Goal: Information Seeking & Learning: Learn about a topic

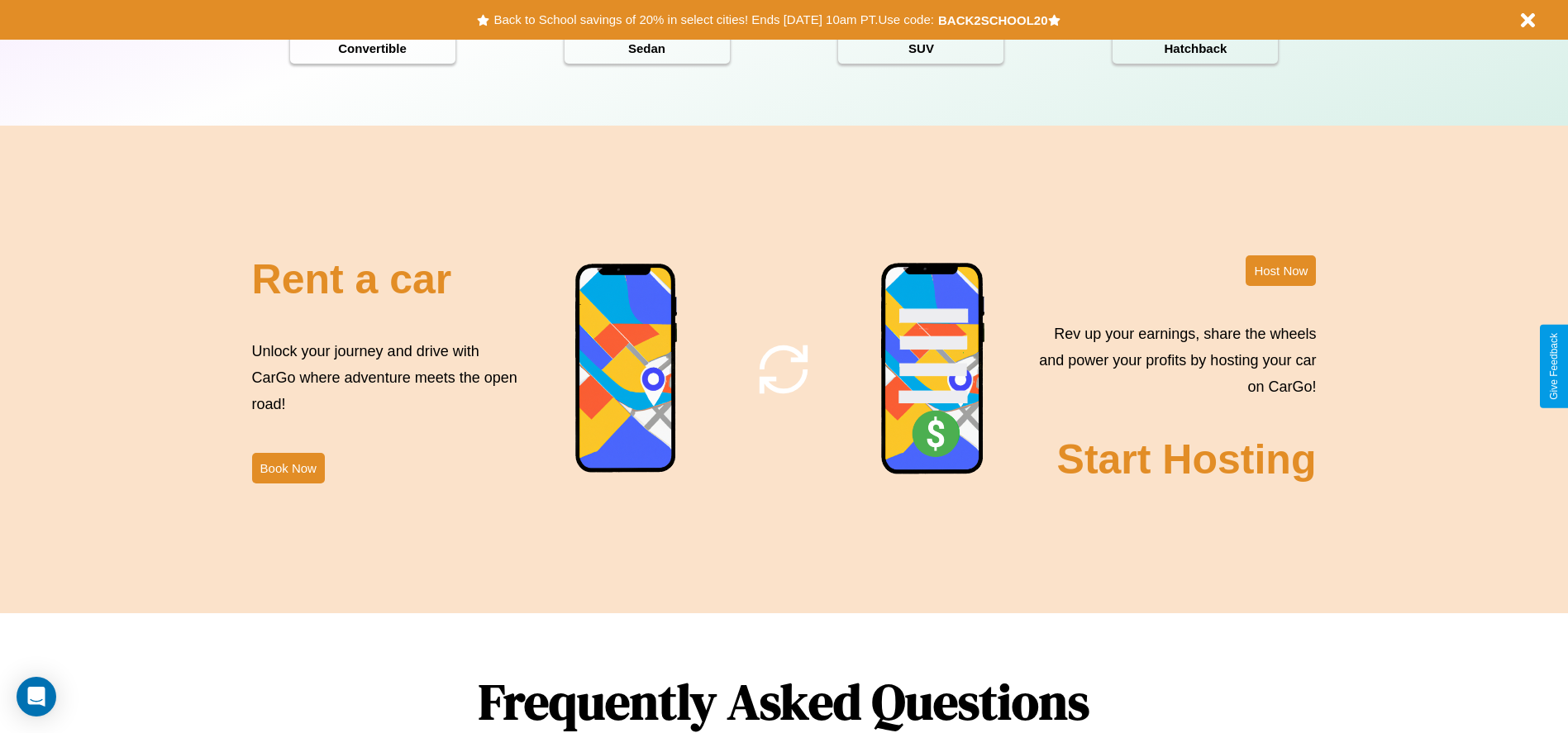
scroll to position [2371, 0]
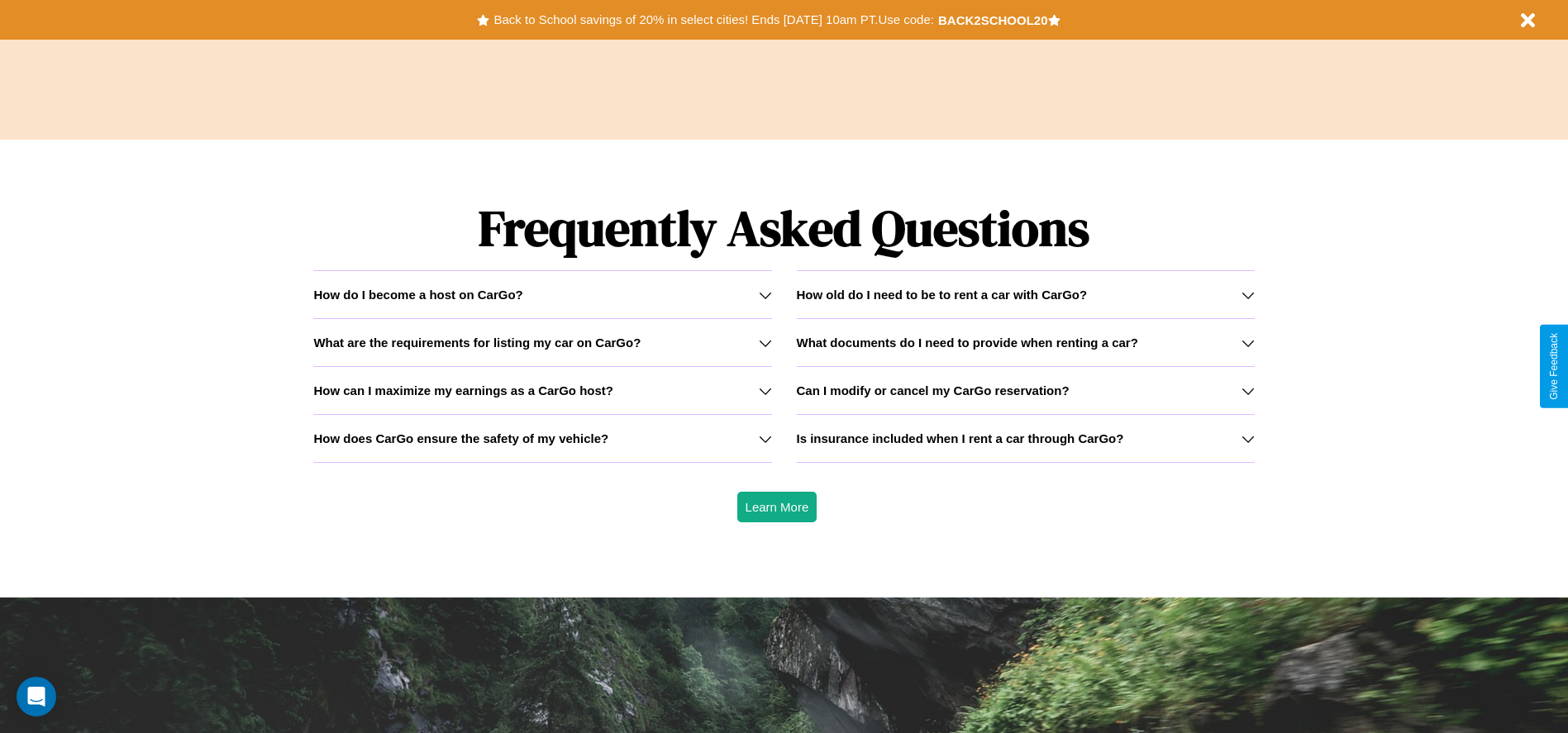
click at [542, 438] on h3 "How does CarGo ensure the safety of my vehicle?" at bounding box center [460, 438] width 295 height 14
click at [1025, 438] on h3 "Is insurance included when I rent a car through CarGo?" at bounding box center [960, 438] width 328 height 14
click at [1247, 438] on icon at bounding box center [1247, 438] width 13 height 13
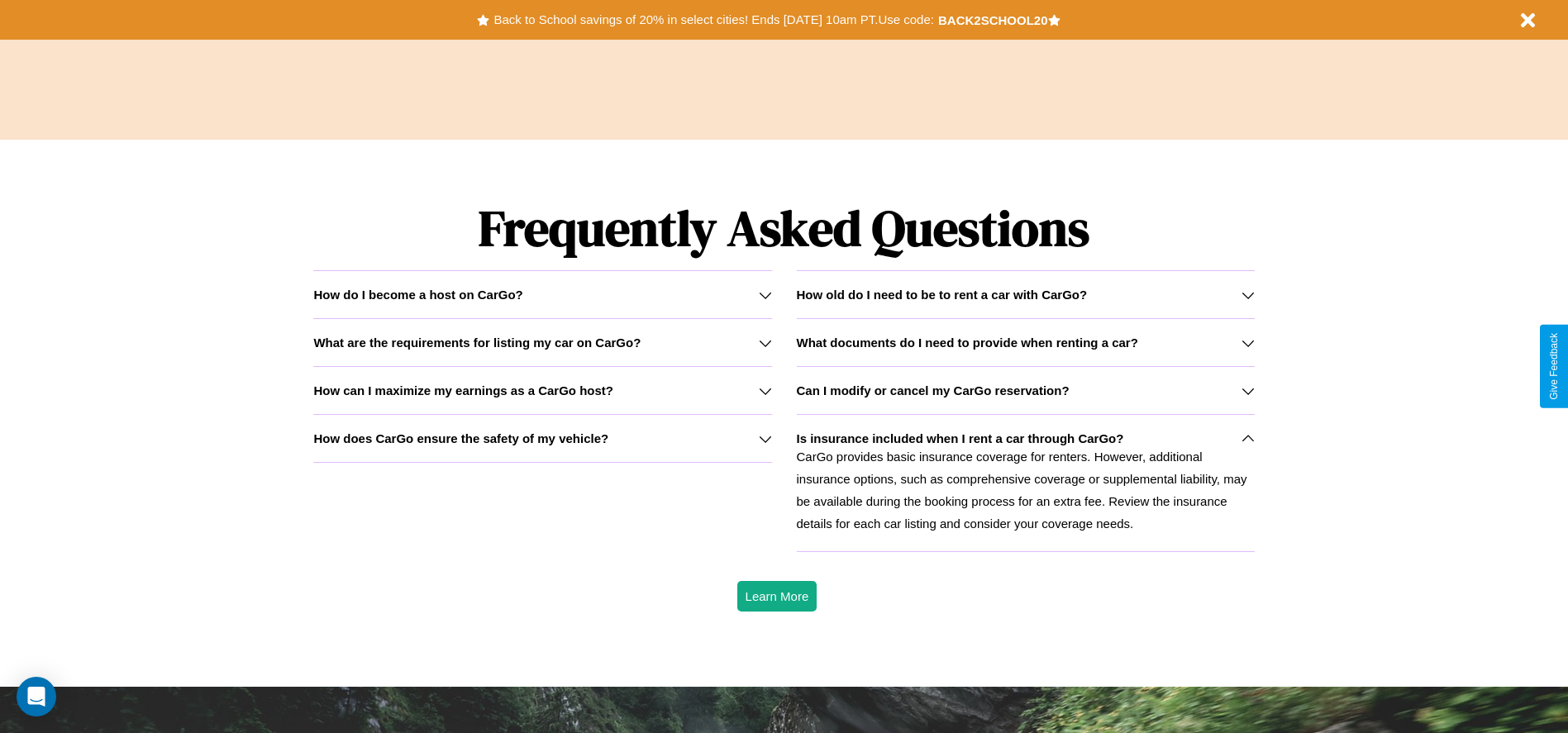
click at [542, 390] on h3 "How can I maximize my earnings as a CarGo host?" at bounding box center [462, 390] width 300 height 14
click at [542, 438] on h3 "How does CarGo ensure the safety of my vehicle?" at bounding box center [460, 438] width 295 height 14
click at [542, 294] on div "How do I become a host on CarGo?" at bounding box center [542, 295] width 458 height 14
click at [1025, 294] on h3 "How old do I need to be to rent a car with CarGo?" at bounding box center [942, 295] width 291 height 14
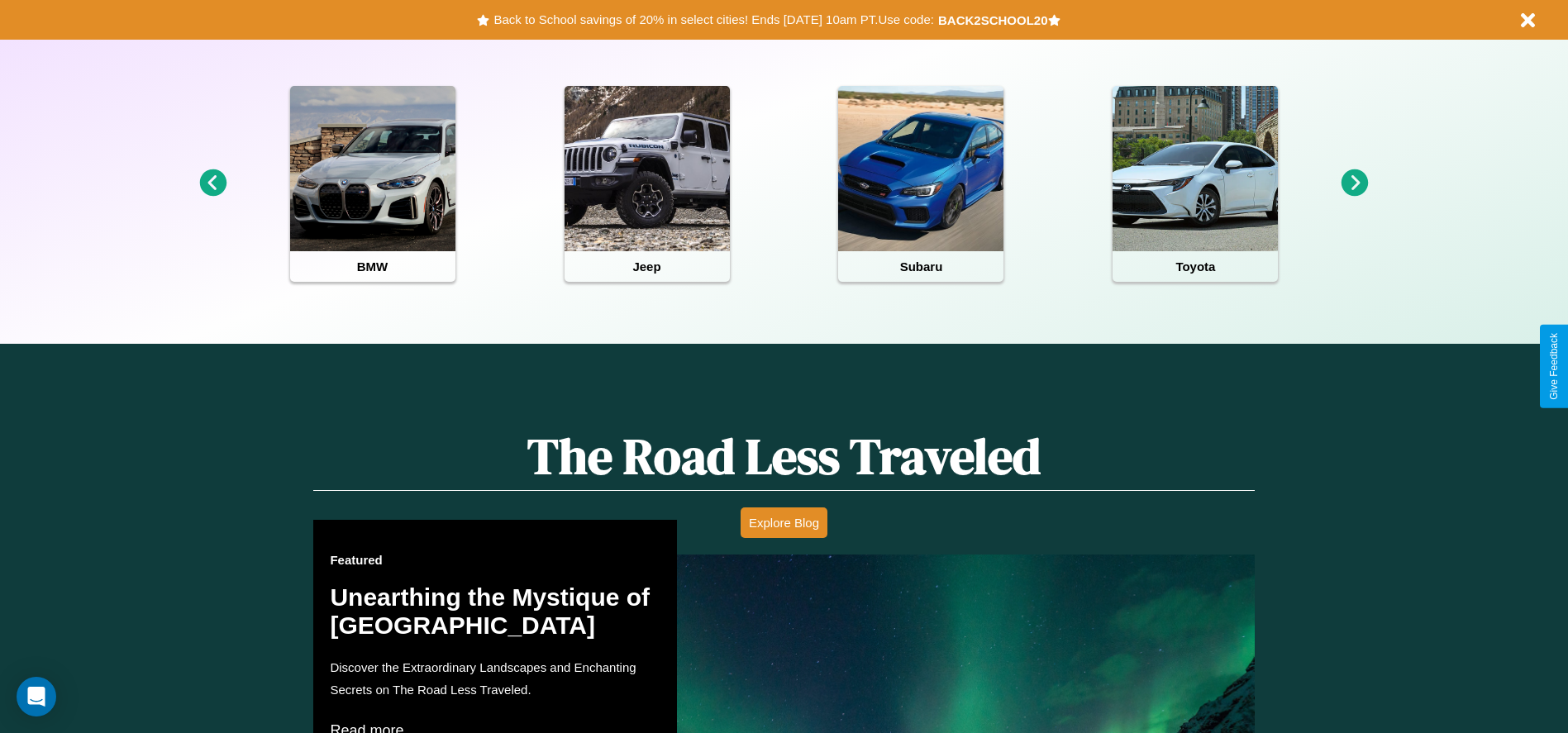
scroll to position [343, 0]
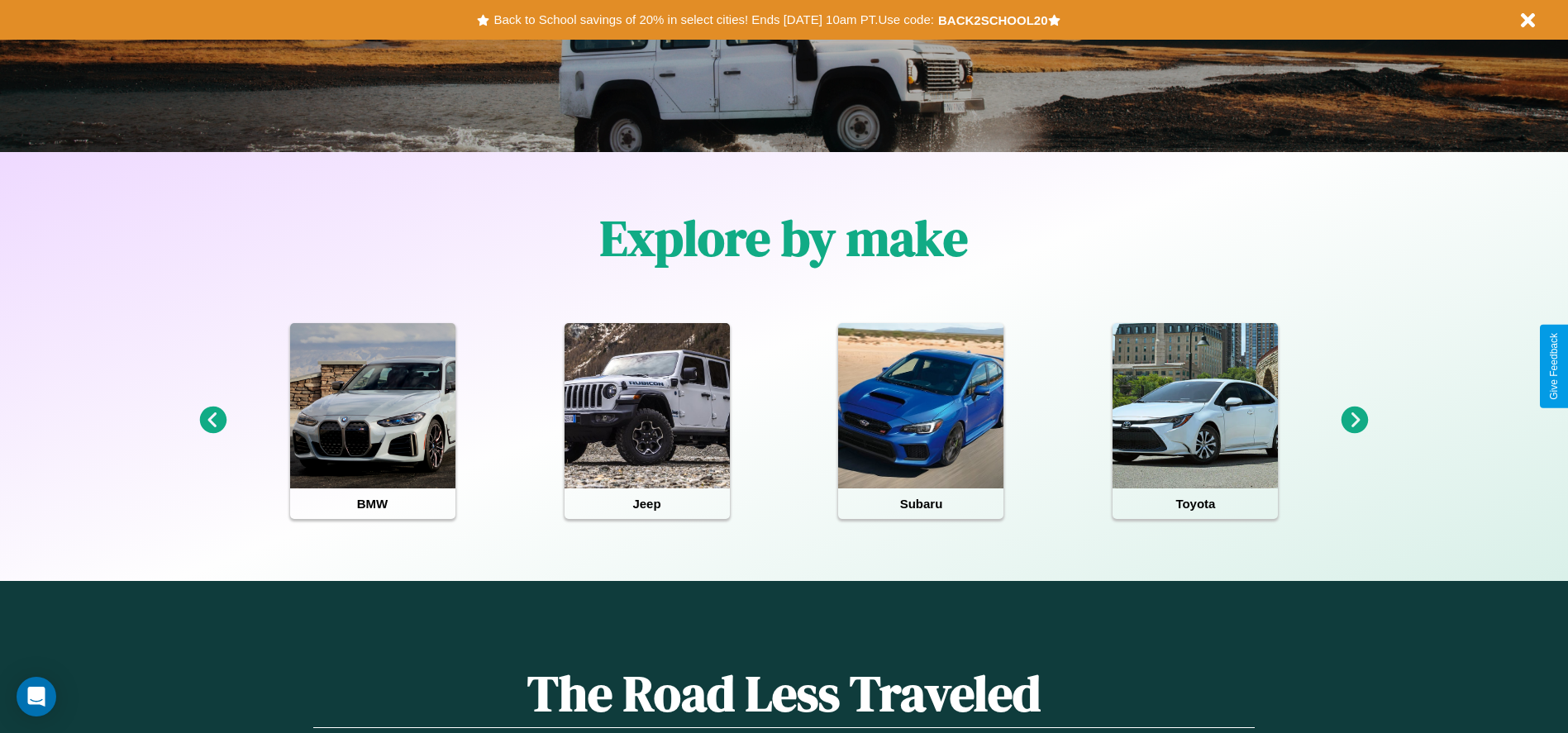
click at [1355, 420] on icon at bounding box center [1356, 420] width 28 height 27
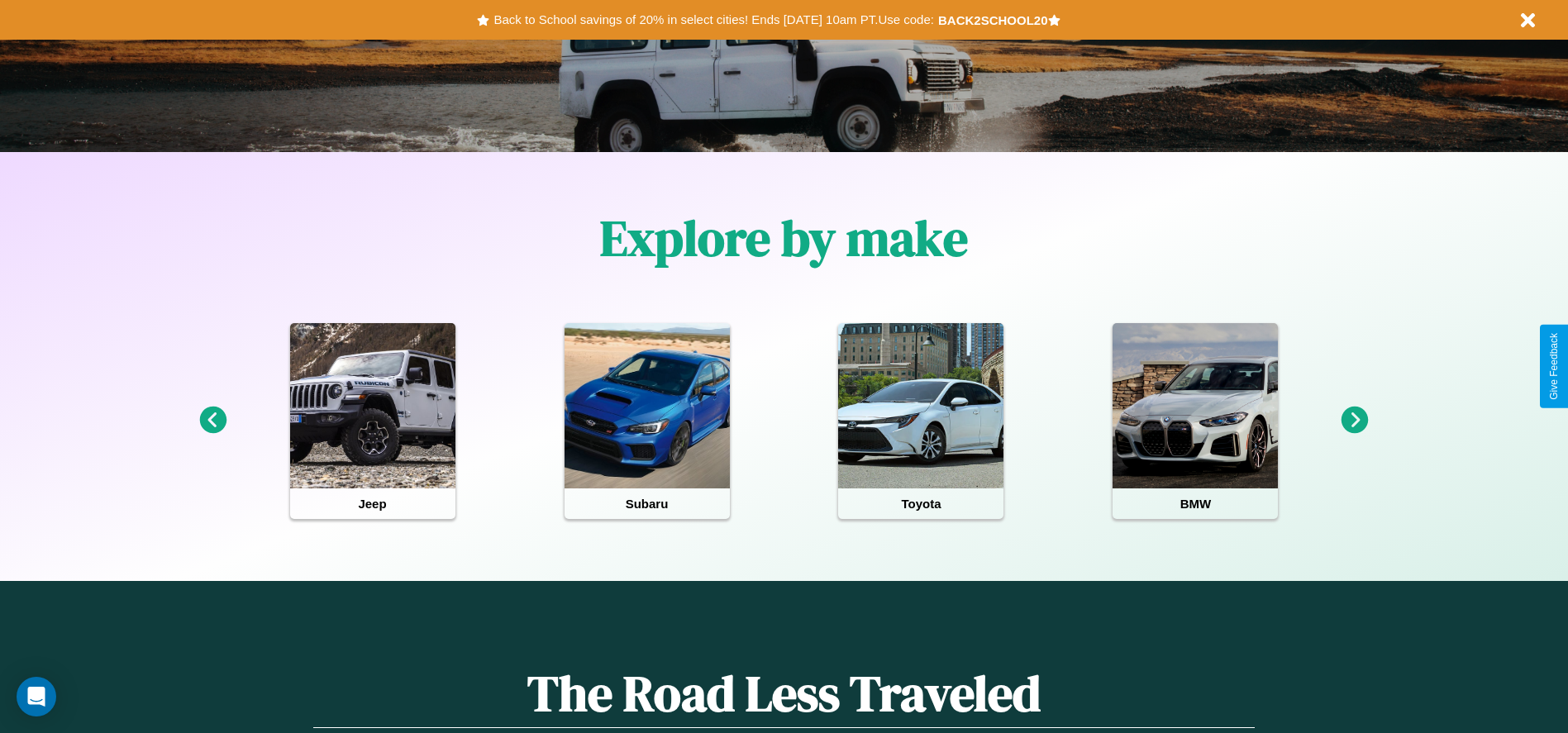
click at [1355, 420] on icon at bounding box center [1356, 420] width 28 height 27
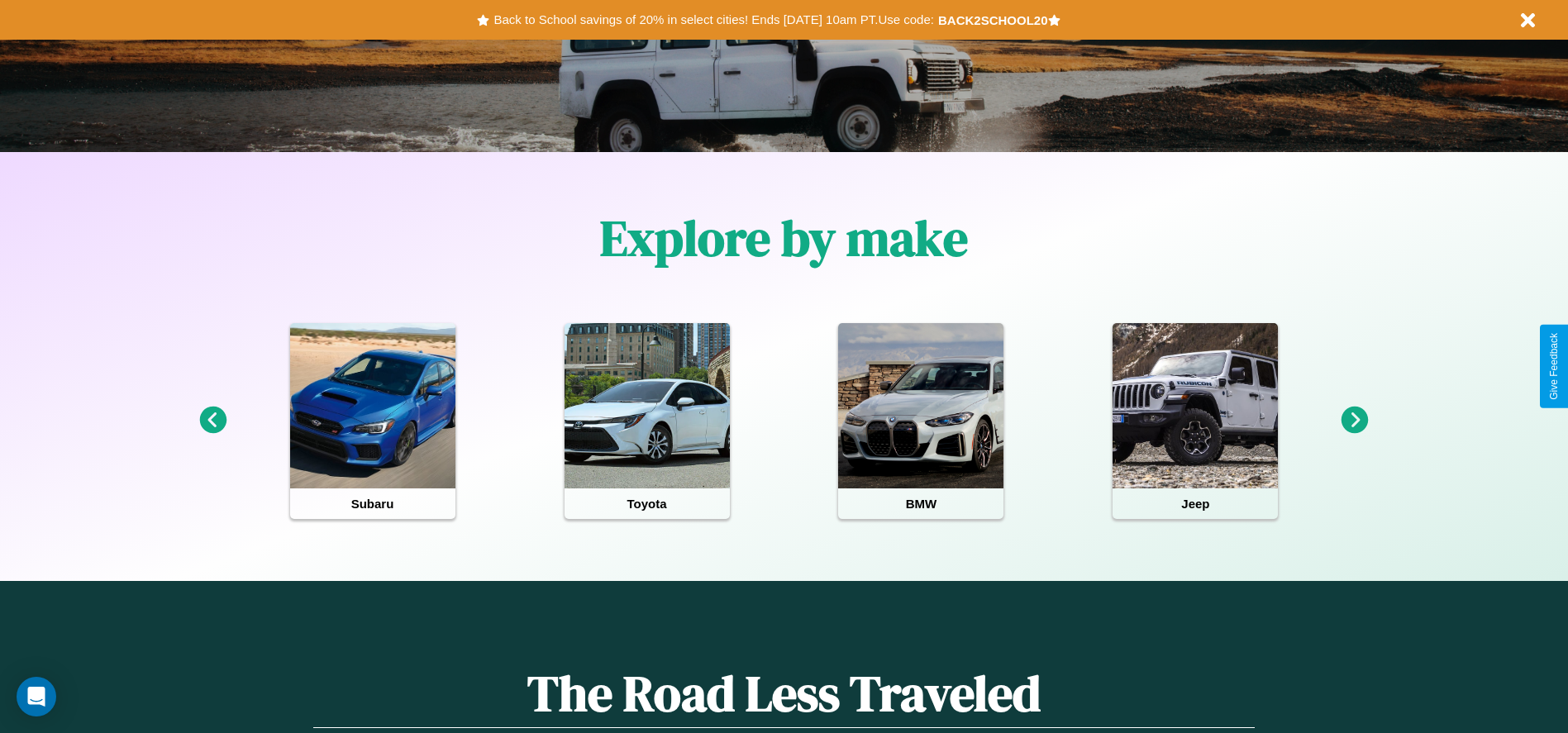
click at [1355, 420] on icon at bounding box center [1356, 420] width 28 height 27
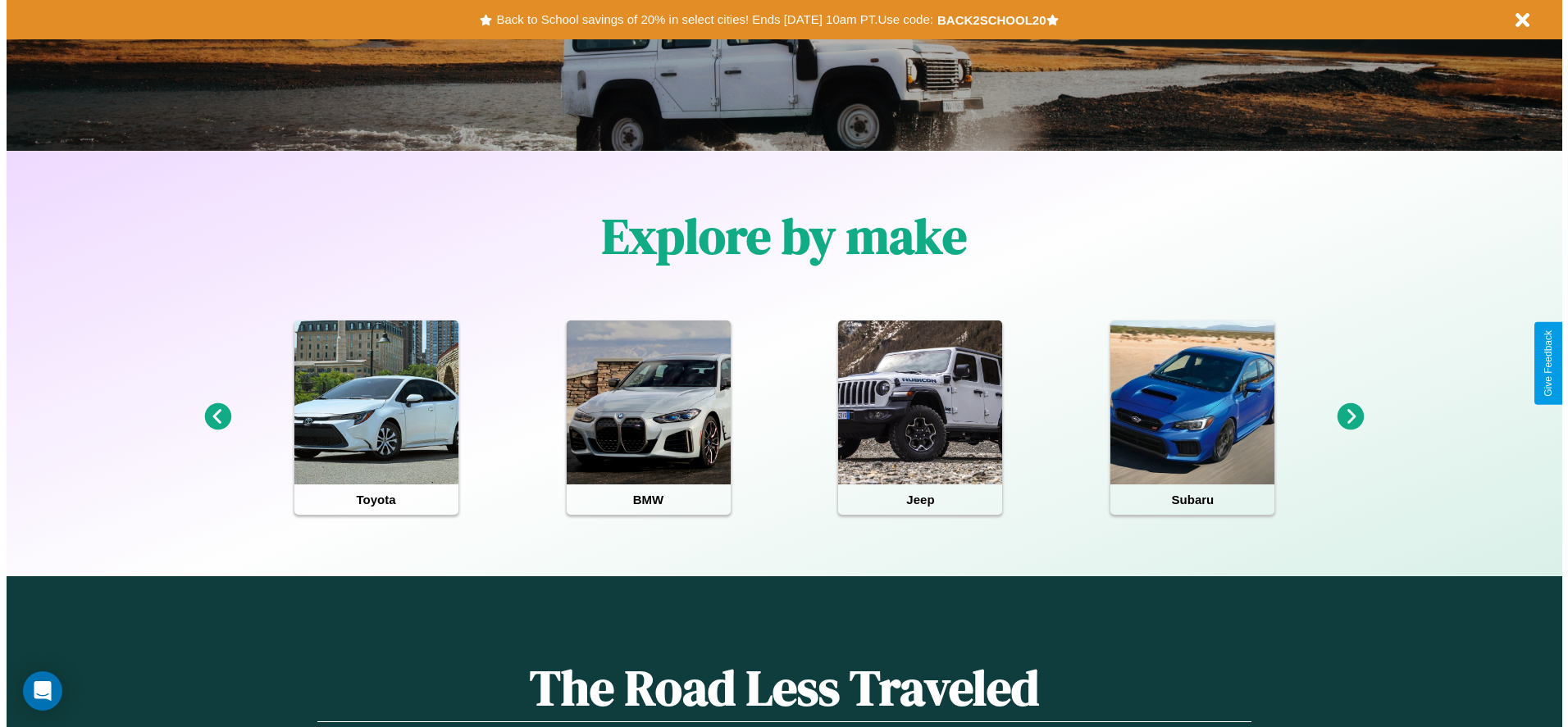
scroll to position [0, 0]
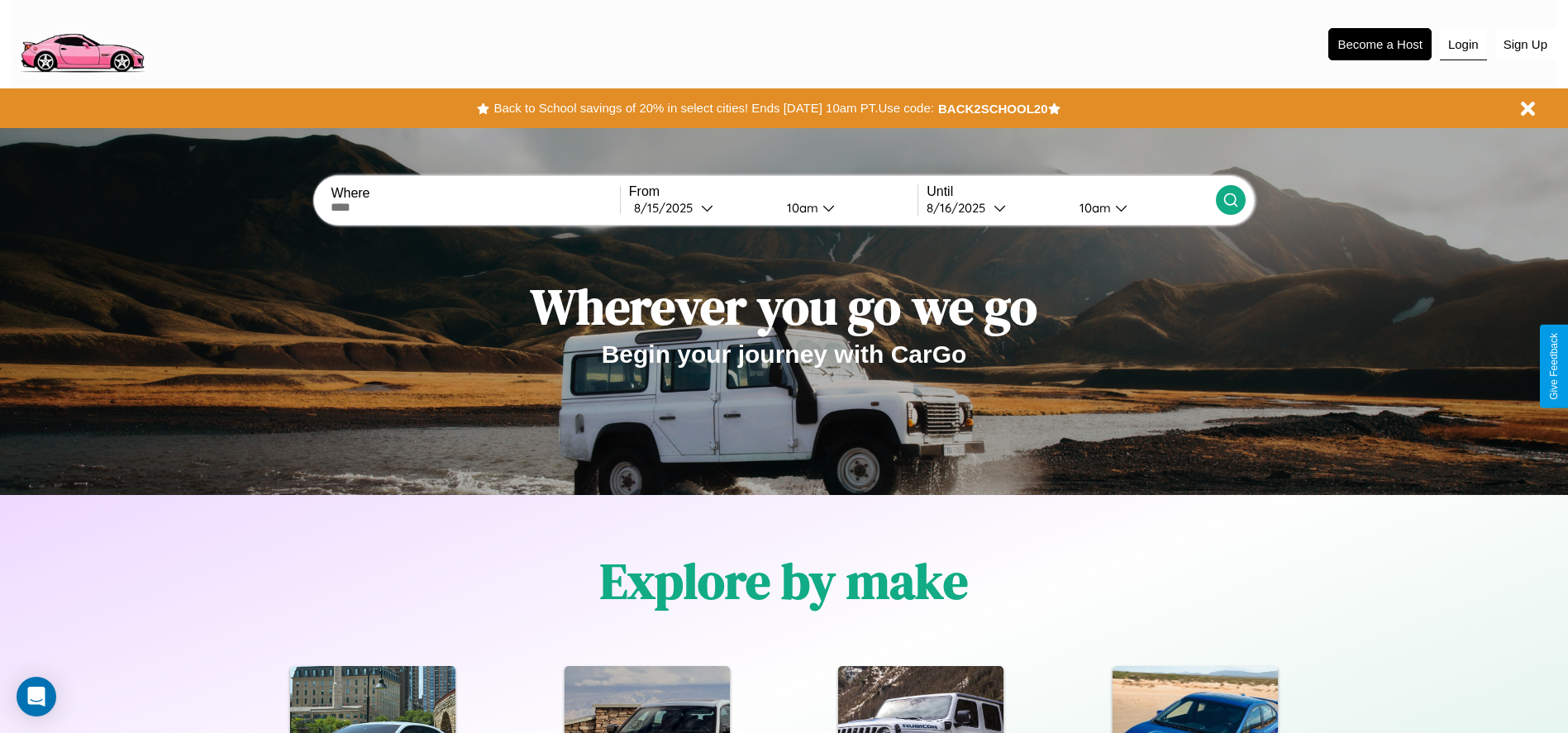
click at [1463, 44] on button "Login" at bounding box center [1463, 45] width 47 height 32
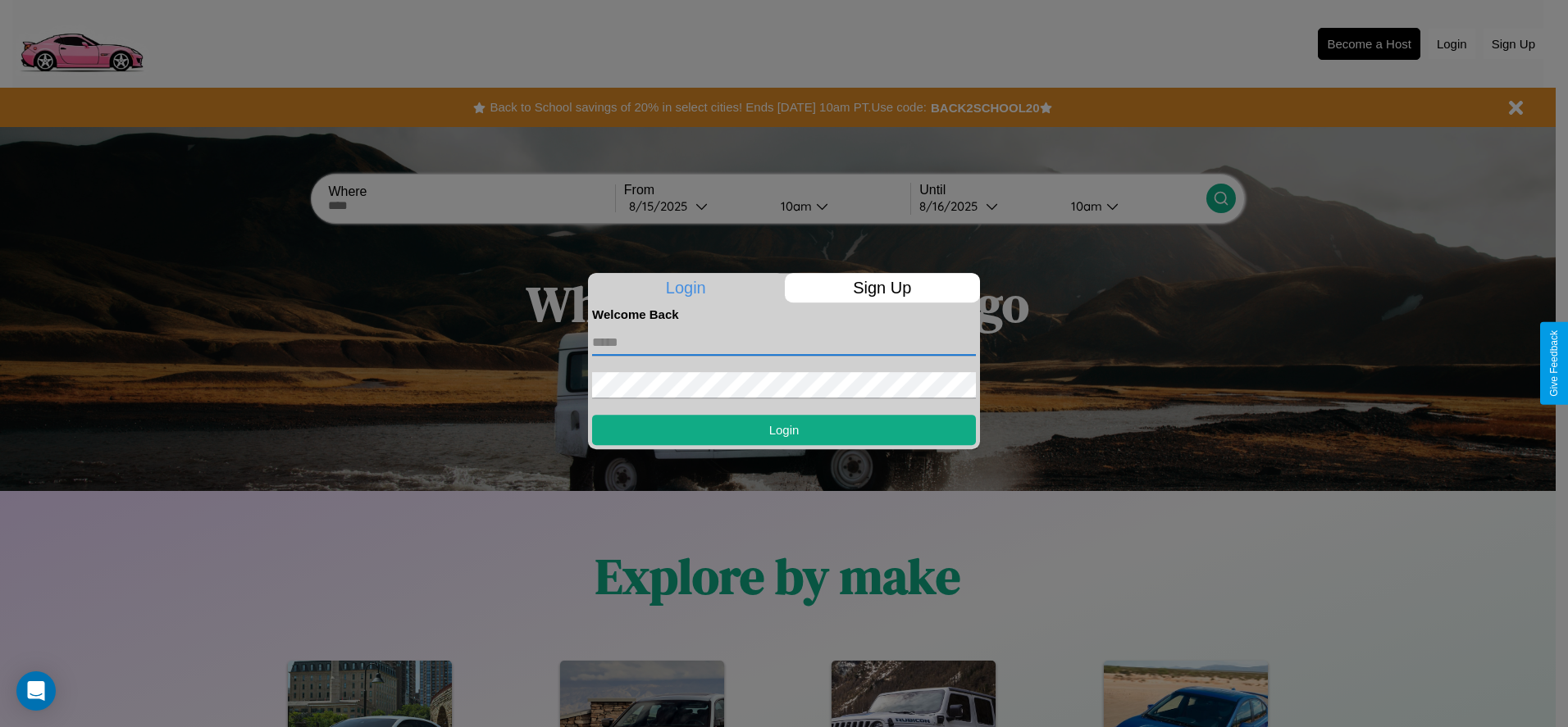
click at [784, 342] on input "text" at bounding box center [784, 343] width 384 height 26
type input "**********"
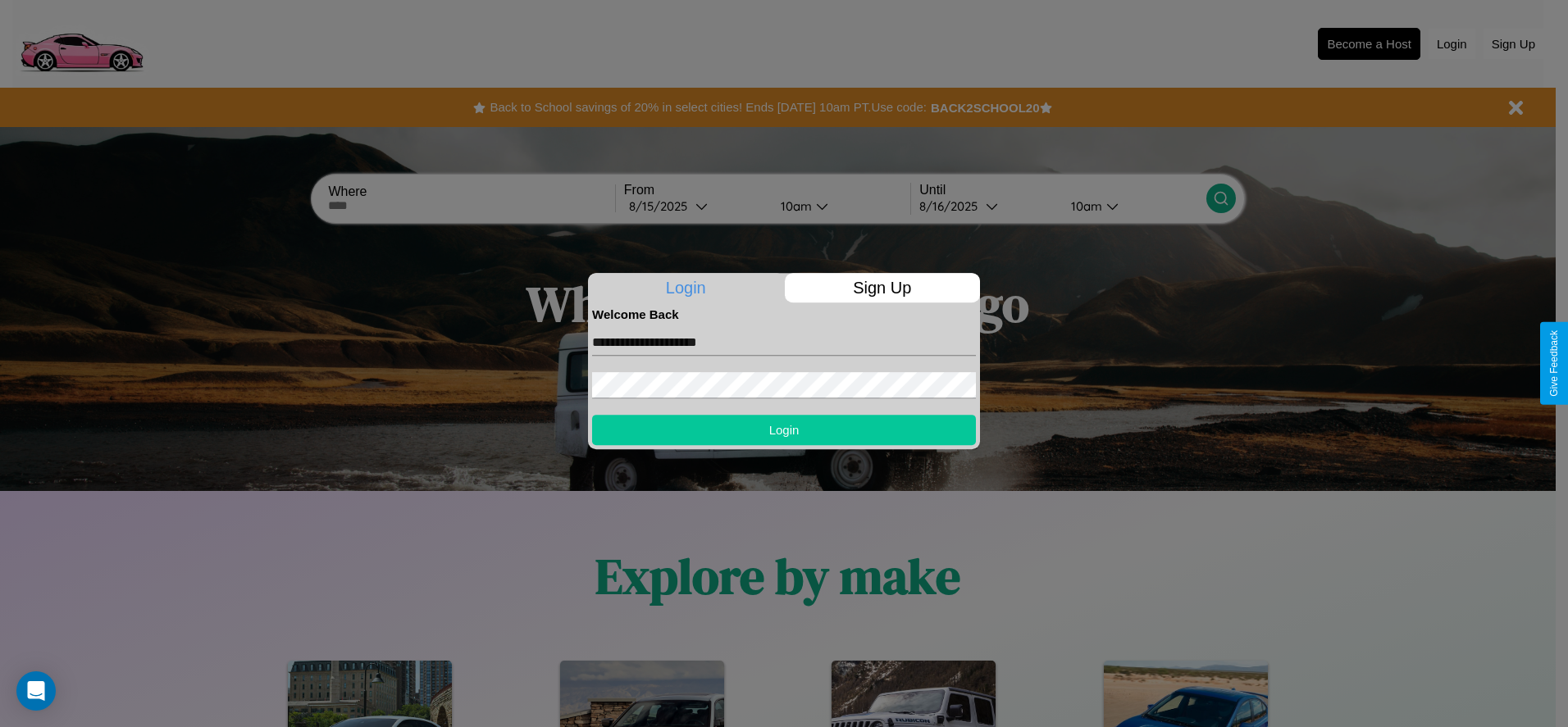
click at [784, 430] on button "Login" at bounding box center [784, 430] width 384 height 31
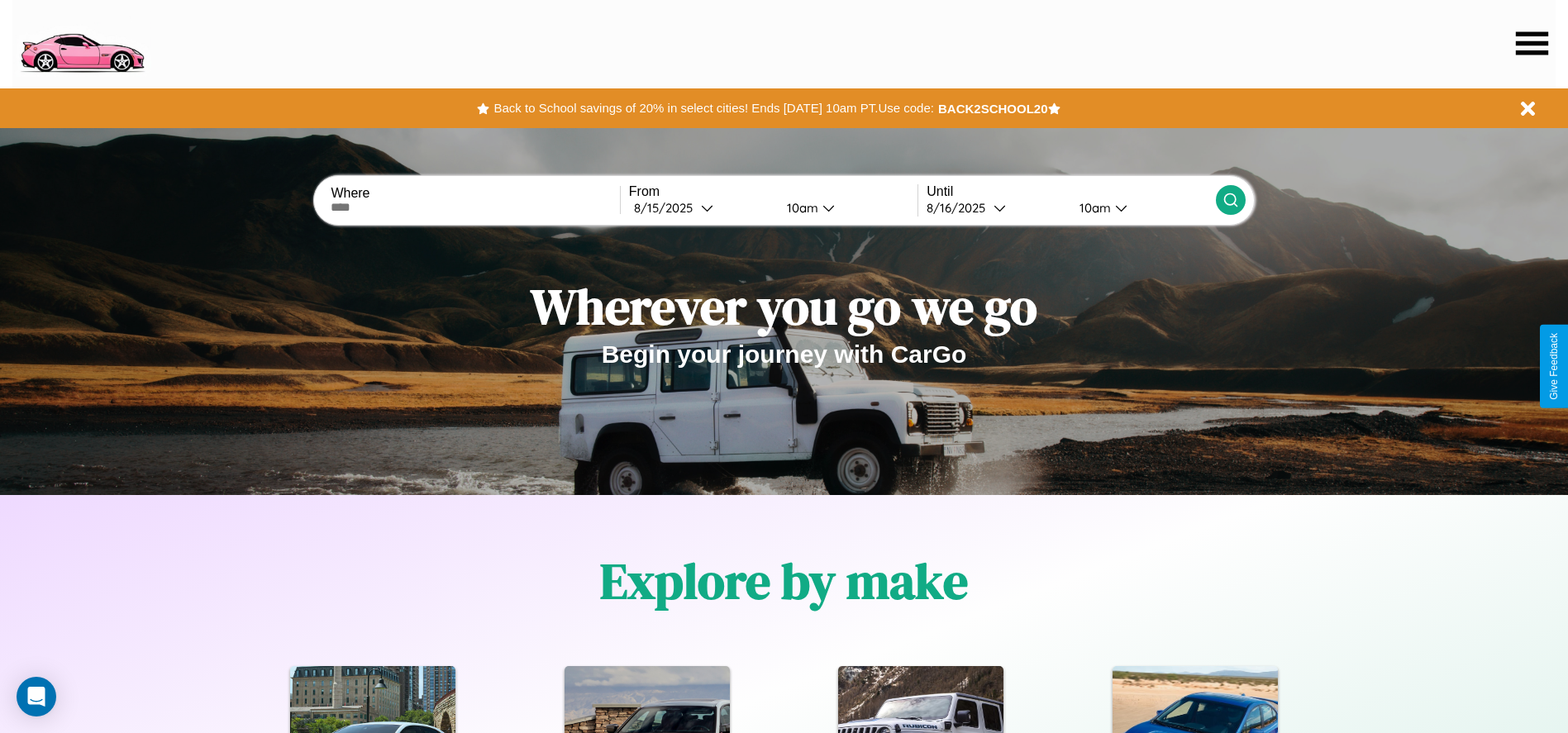
click at [1532, 43] on icon at bounding box center [1533, 43] width 33 height 23
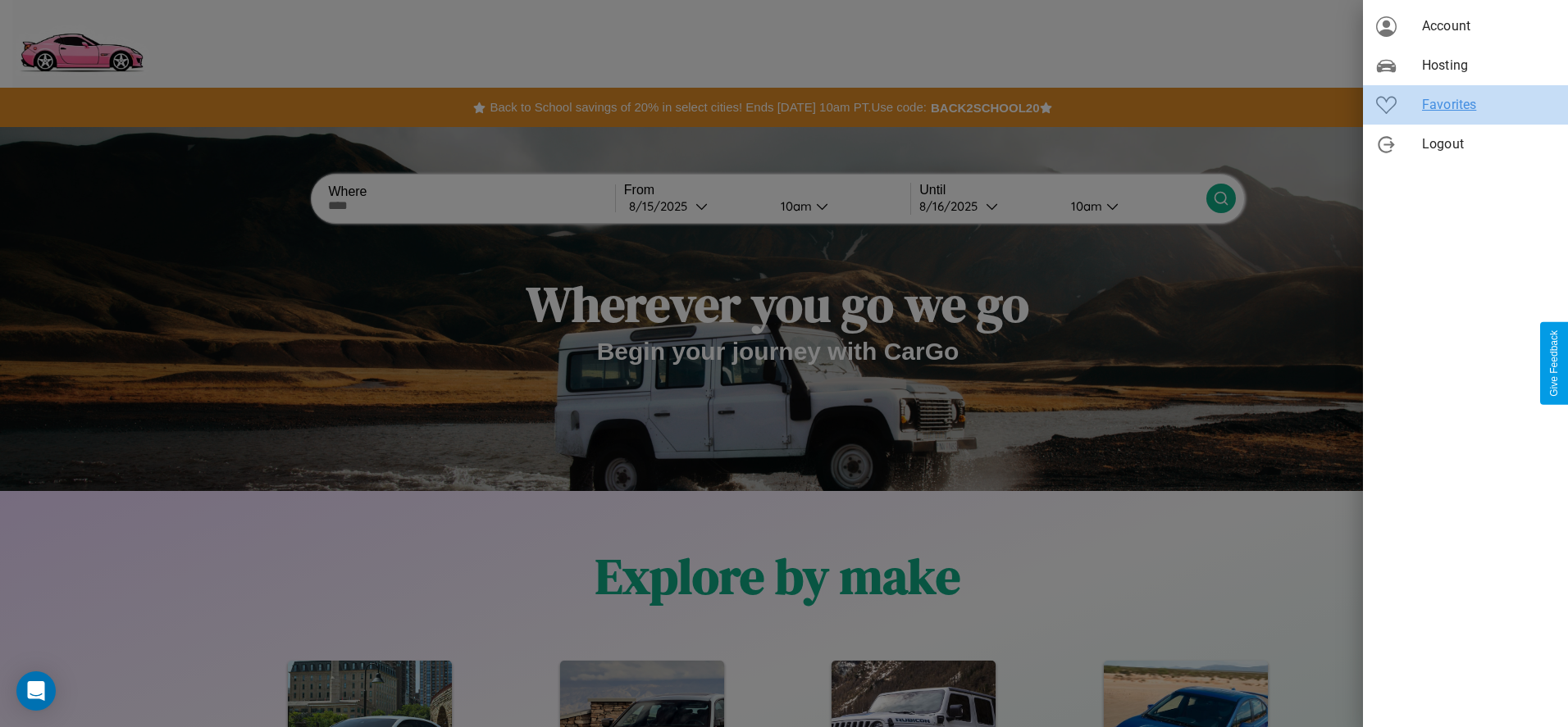
click at [1466, 105] on span "Favorites" at bounding box center [1489, 105] width 133 height 20
